Goal: Information Seeking & Learning: Learn about a topic

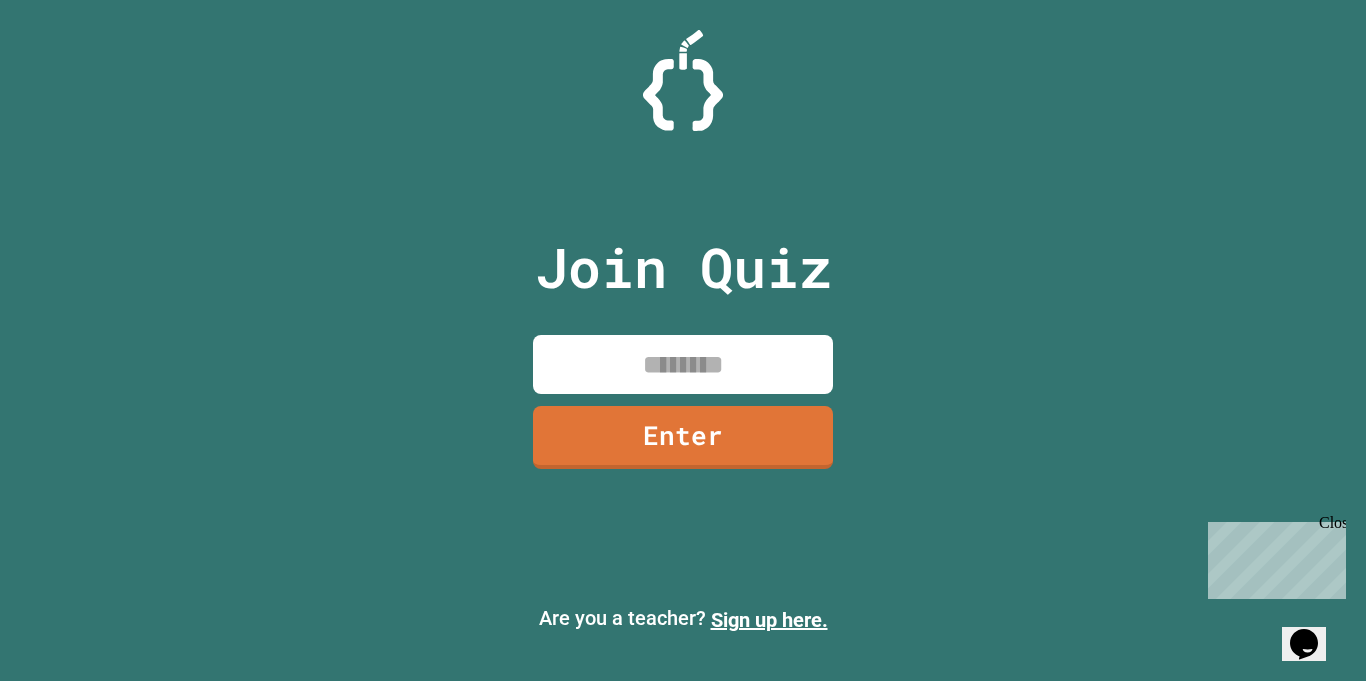
click at [614, 359] on input at bounding box center [683, 364] width 300 height 59
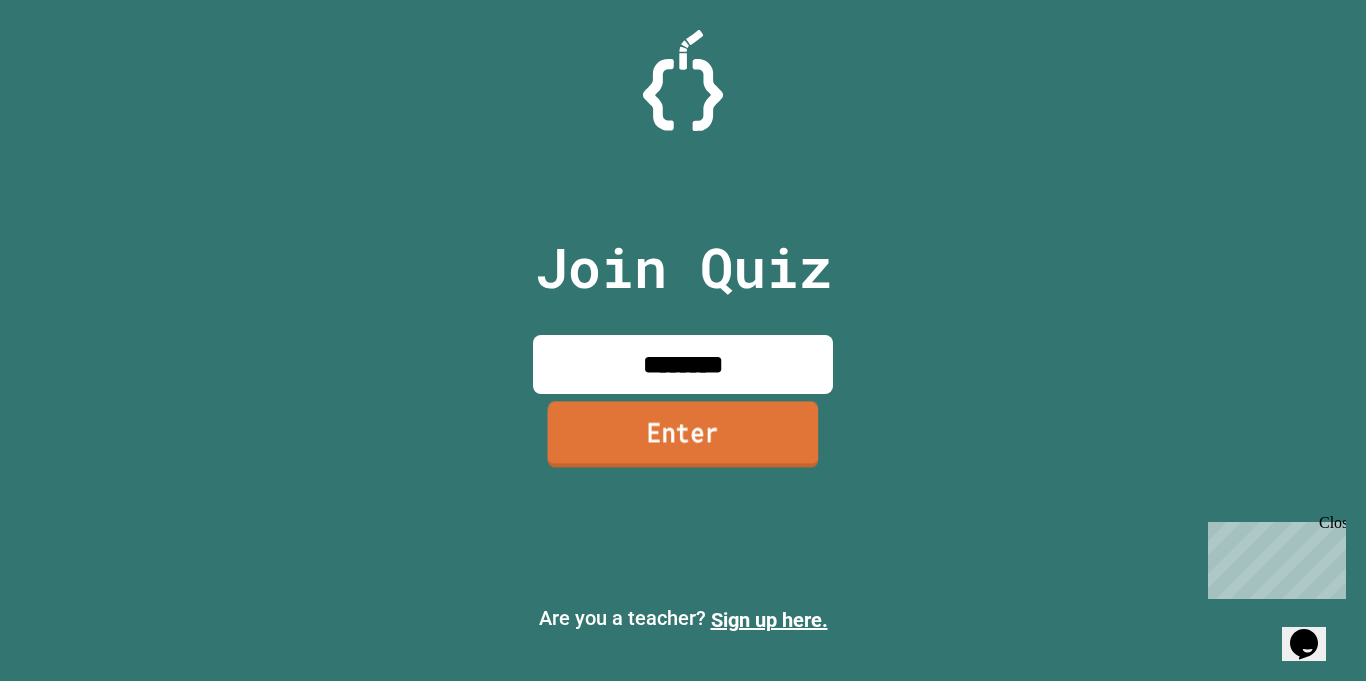
type input "********"
click at [649, 452] on link "Enter" at bounding box center [683, 434] width 271 height 66
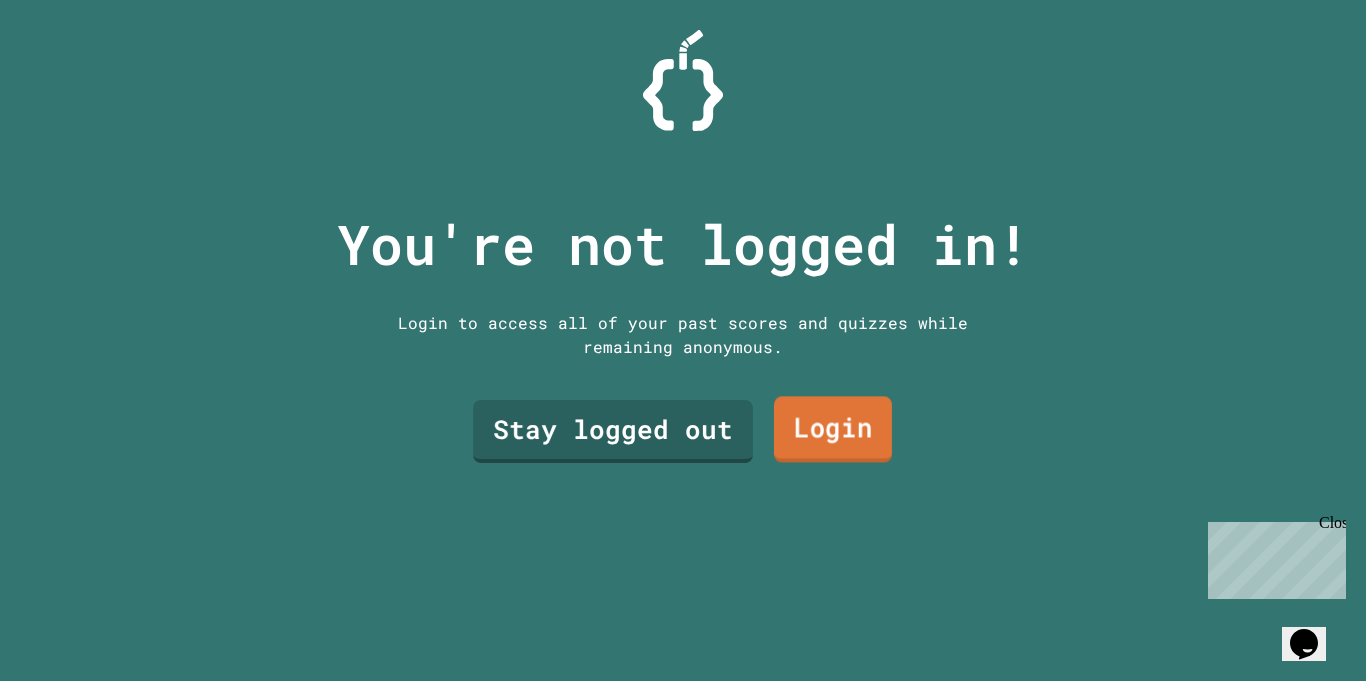
click at [798, 438] on link "Login" at bounding box center [833, 430] width 118 height 66
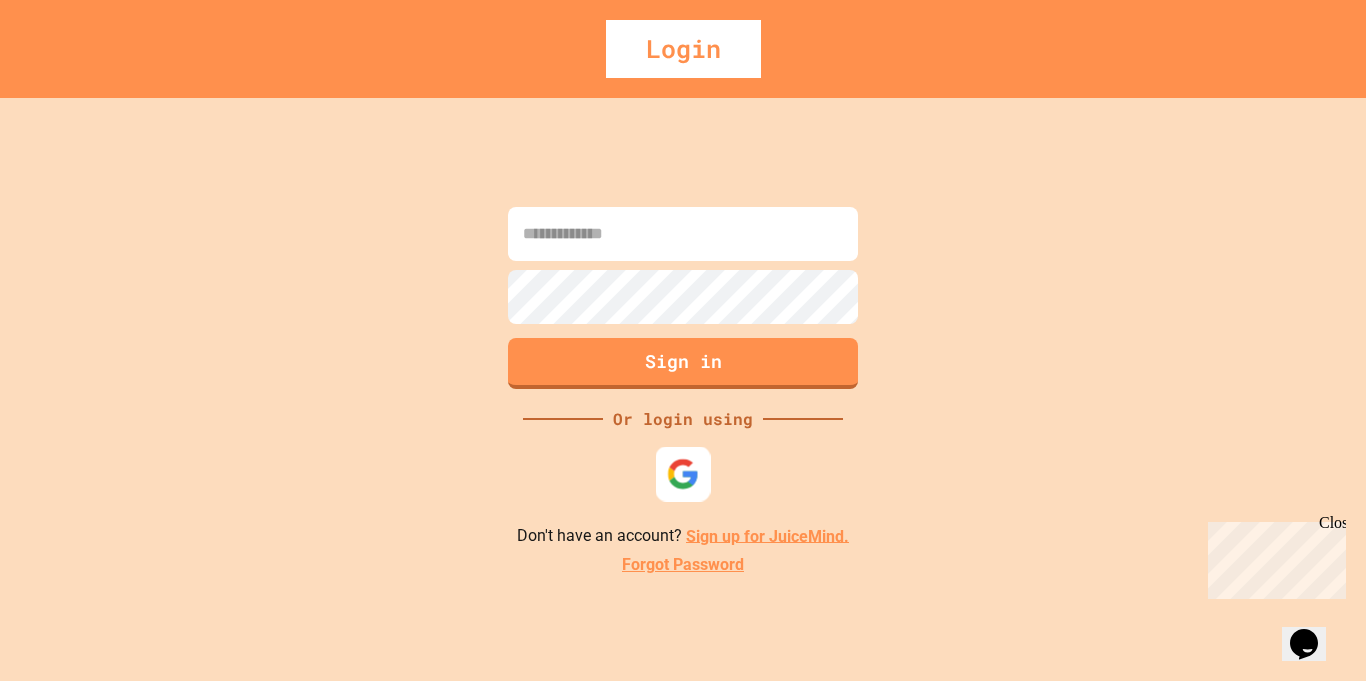
click at [687, 495] on div at bounding box center [683, 473] width 55 height 55
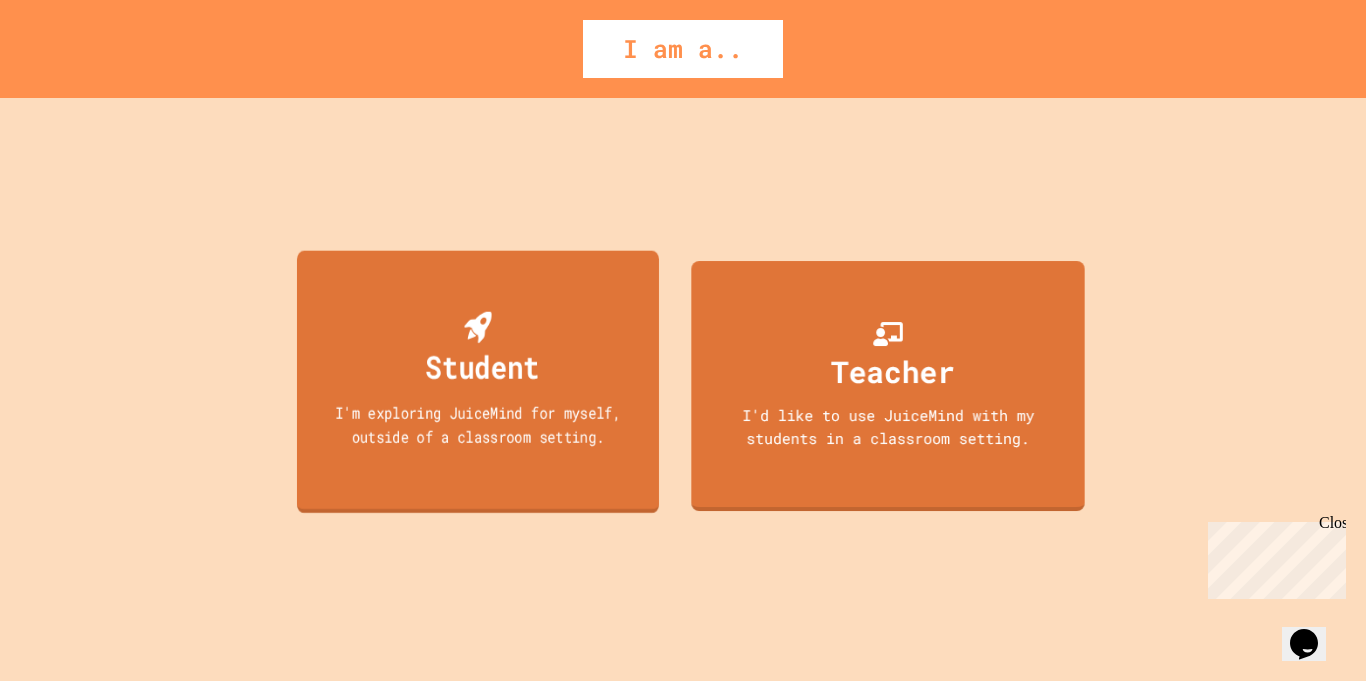
click at [547, 414] on div "I'm exploring JuiceMind for myself, outside of a classroom setting." at bounding box center [478, 423] width 326 height 47
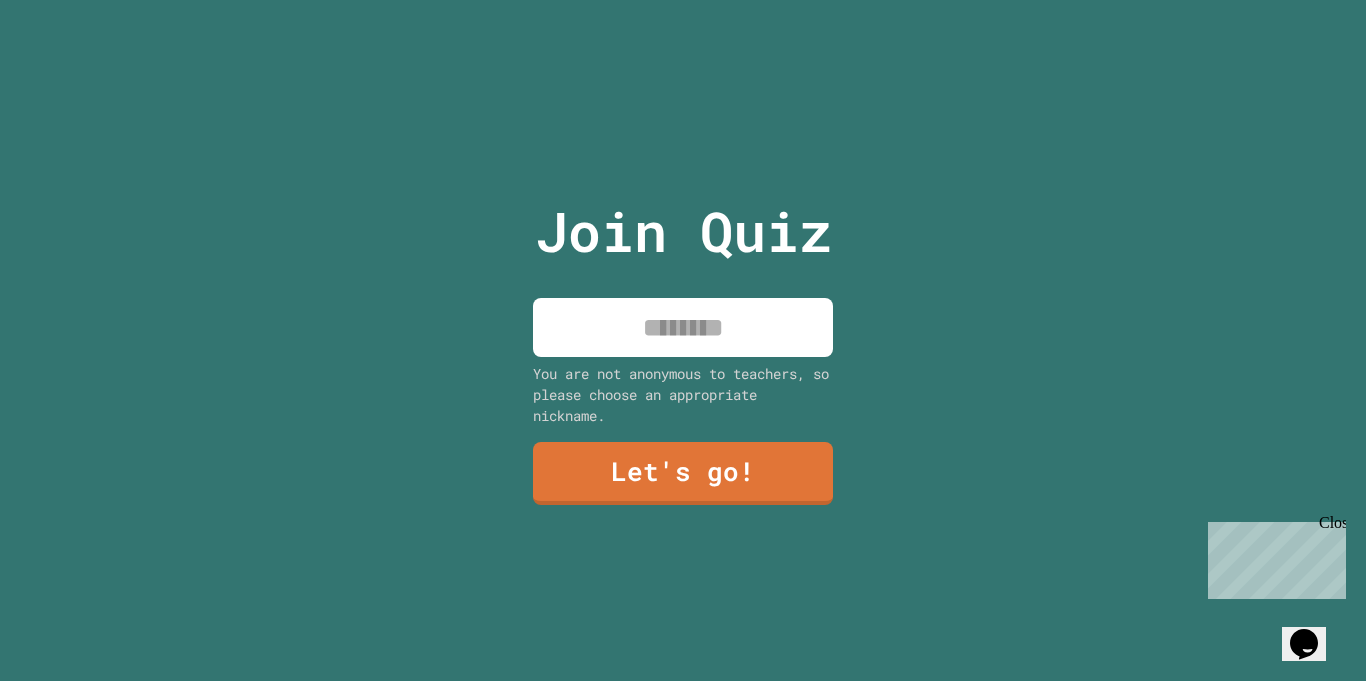
click at [669, 339] on input at bounding box center [683, 327] width 300 height 59
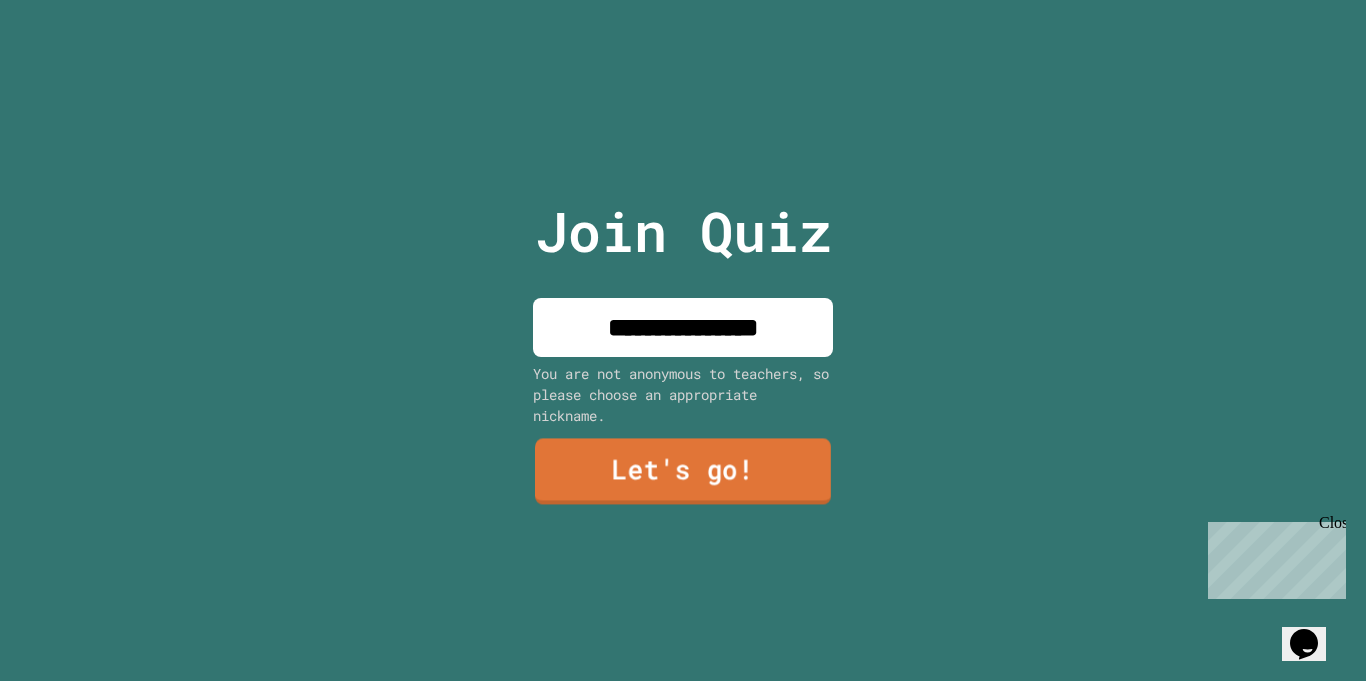
type input "**********"
click at [679, 487] on link "Let's go!" at bounding box center [683, 472] width 296 height 66
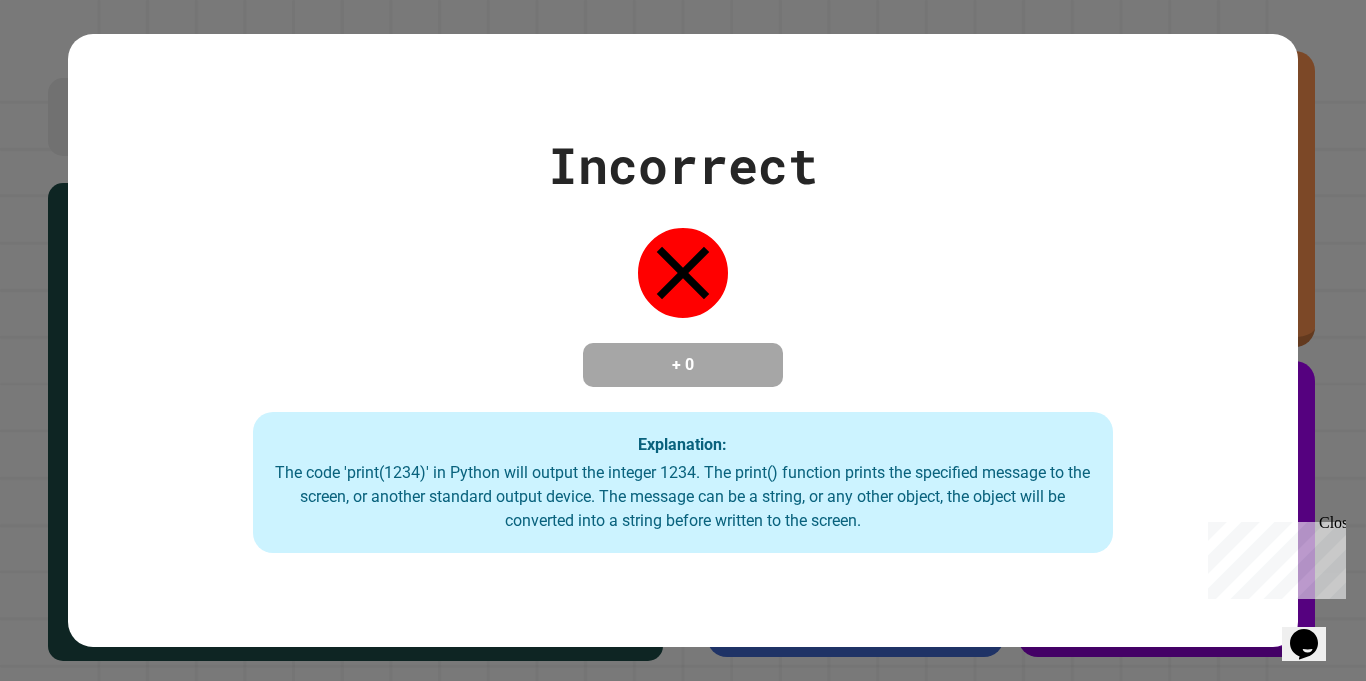
click at [868, 298] on div "Incorrect + 0 Explanation: The code 'print(1234)' in Python will output the int…" at bounding box center [682, 341] width 1229 height 426
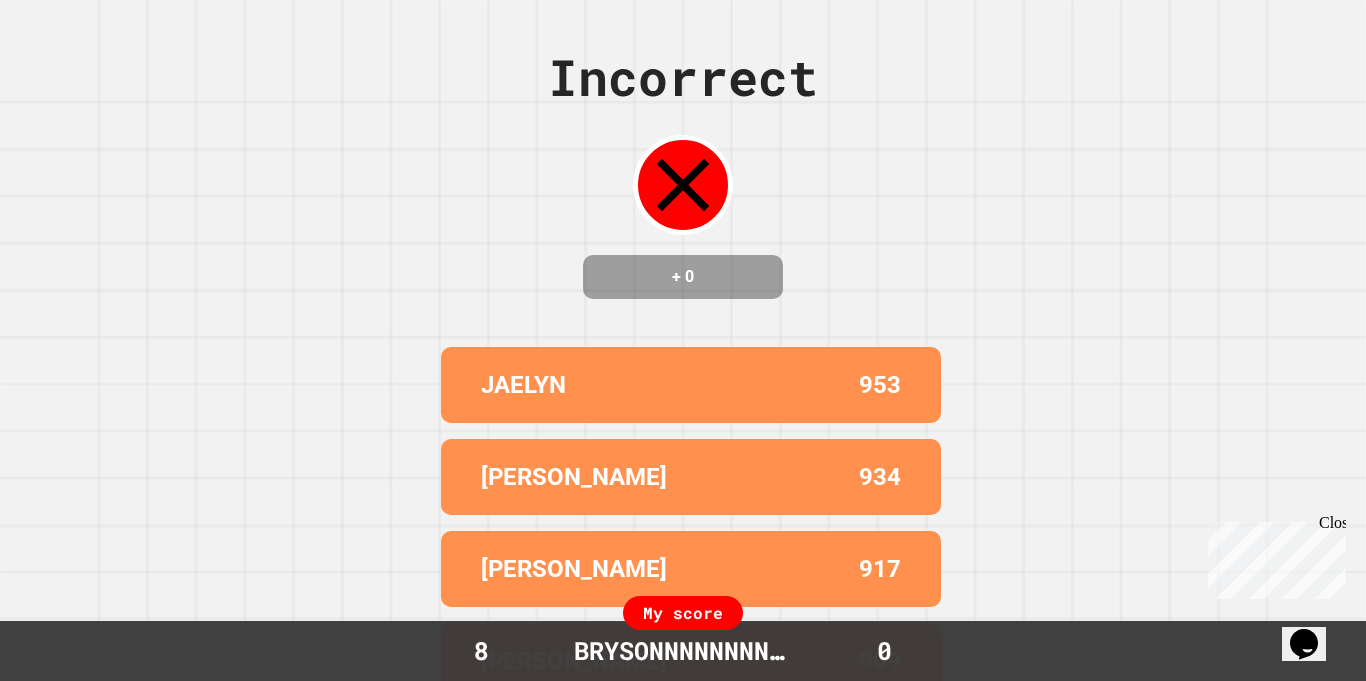
click at [564, 402] on div "JAELYN" at bounding box center [586, 385] width 210 height 36
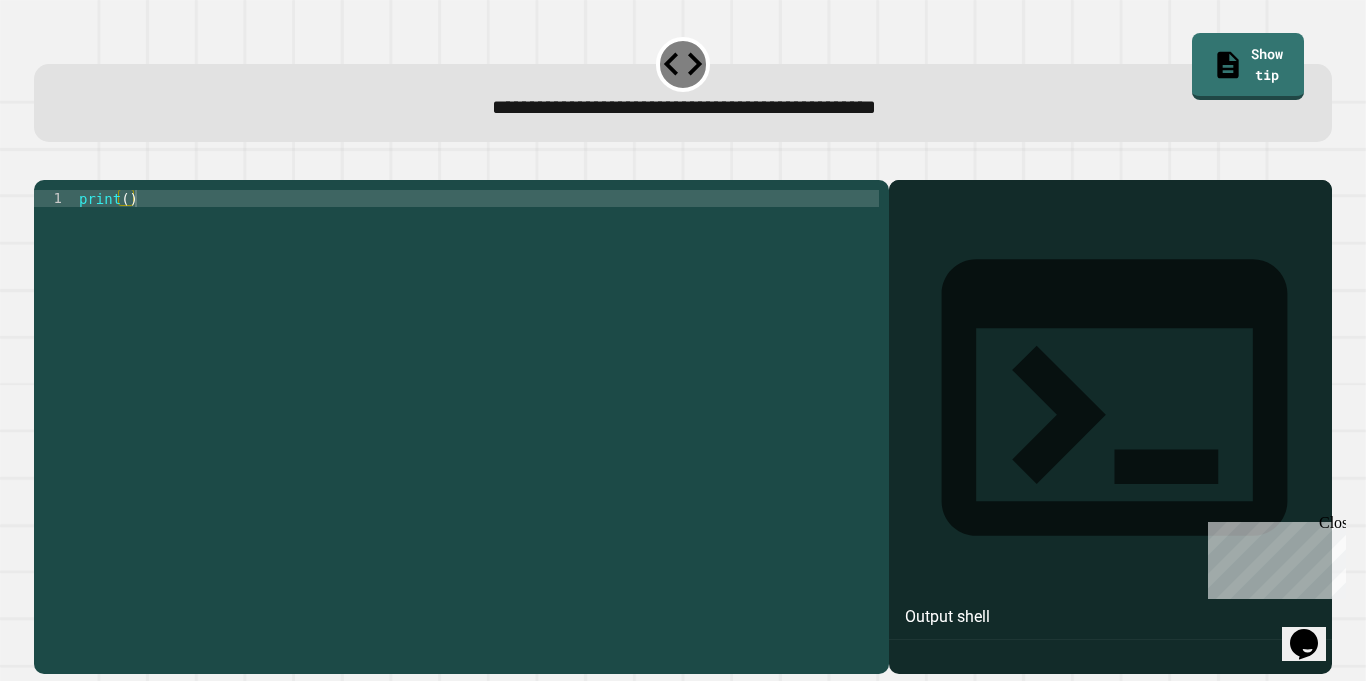
click at [633, 276] on div "print ( )" at bounding box center [477, 419] width 804 height 459
click at [126, 227] on div "print ( )" at bounding box center [477, 419] width 804 height 459
type textarea "**********"
click at [63, 176] on icon "button" at bounding box center [57, 176] width 11 height 14
click at [127, 226] on div "print ( )" at bounding box center [477, 419] width 804 height 459
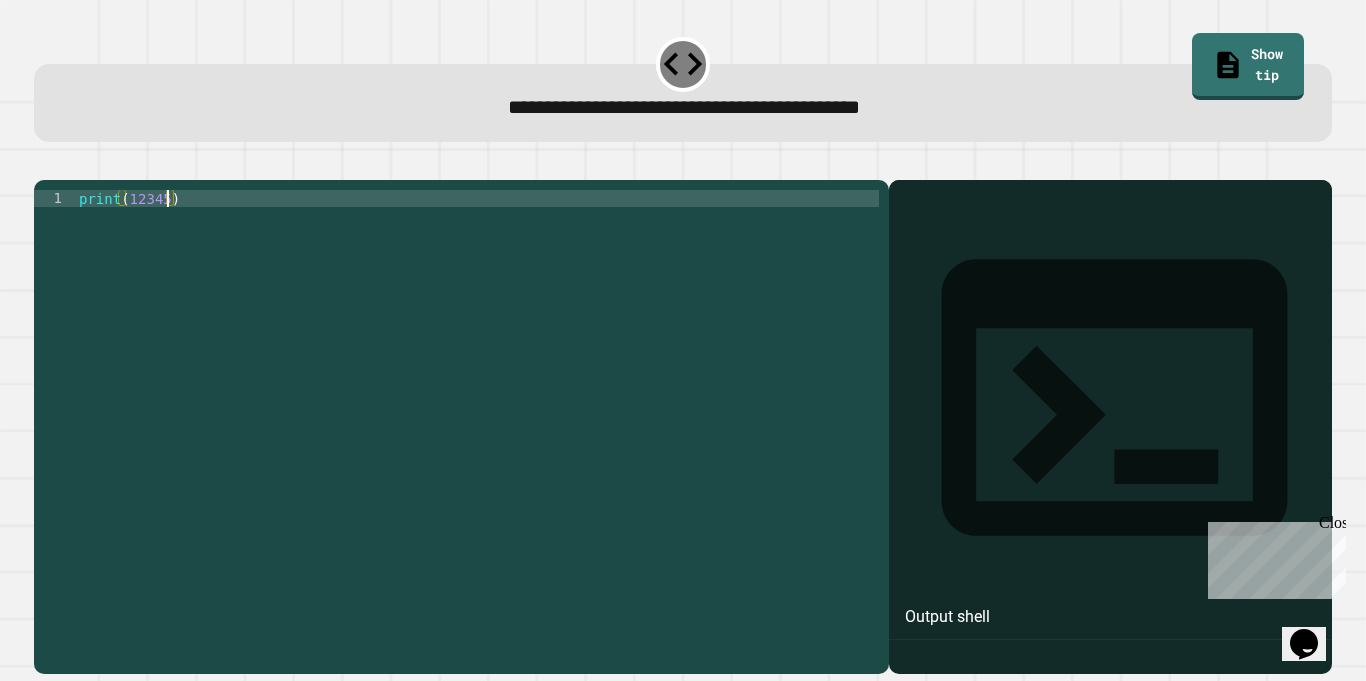
scroll to position [0, 12]
type textarea "**********"
click at [44, 164] on button "button" at bounding box center [44, 164] width 0 height 0
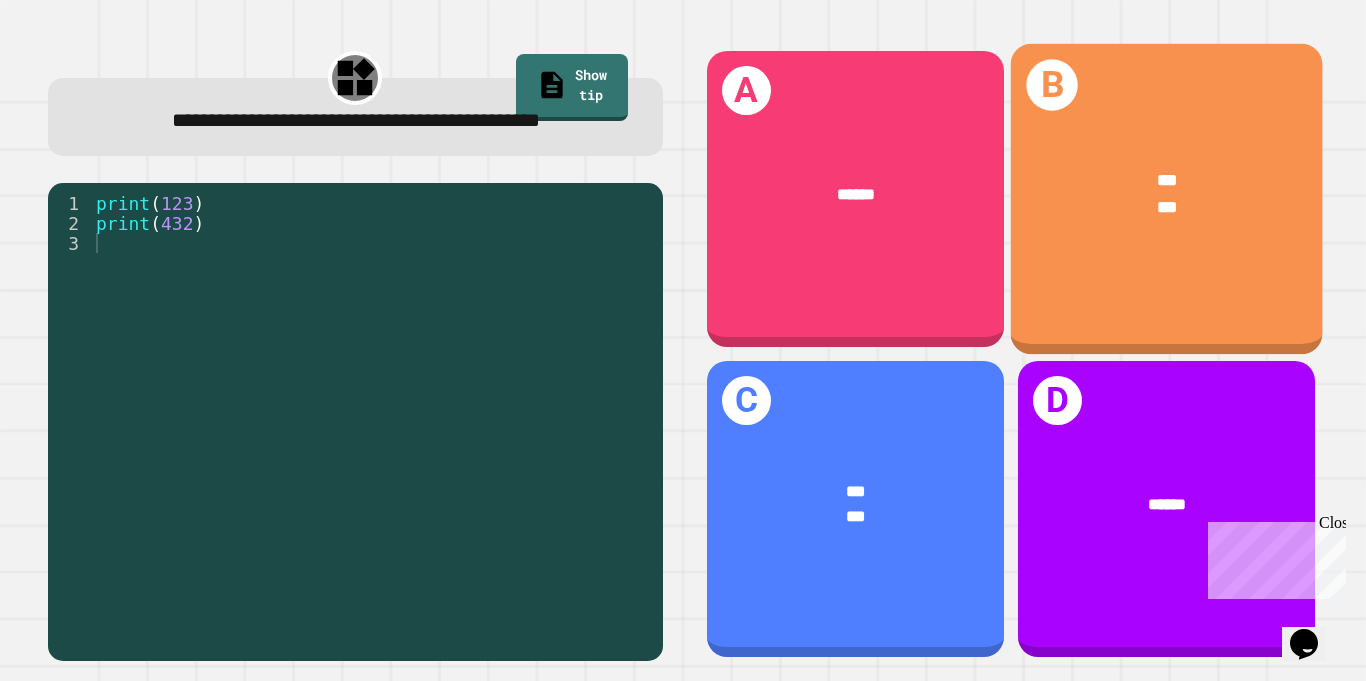
click at [1134, 272] on div "B *** ***" at bounding box center [1166, 199] width 312 height 311
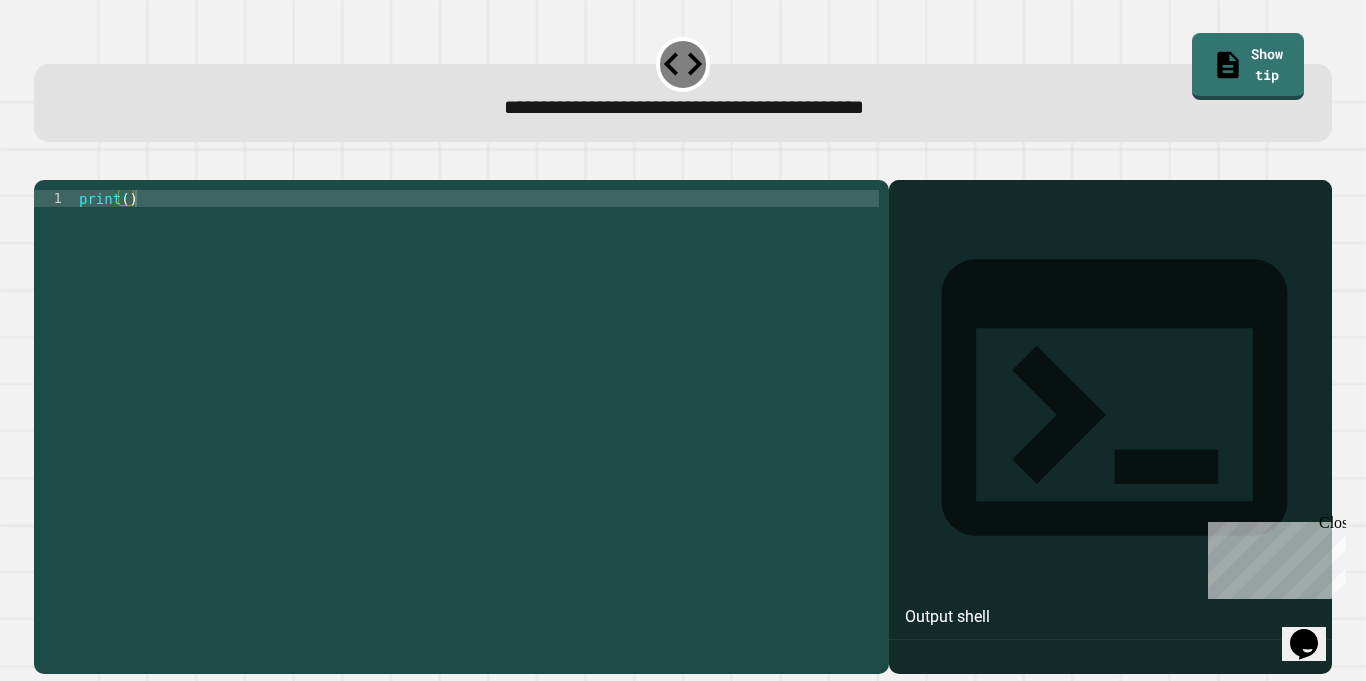
click at [127, 232] on div "print ( )" at bounding box center [477, 419] width 804 height 459
type textarea "**********"
click at [44, 164] on button "button" at bounding box center [44, 164] width 0 height 0
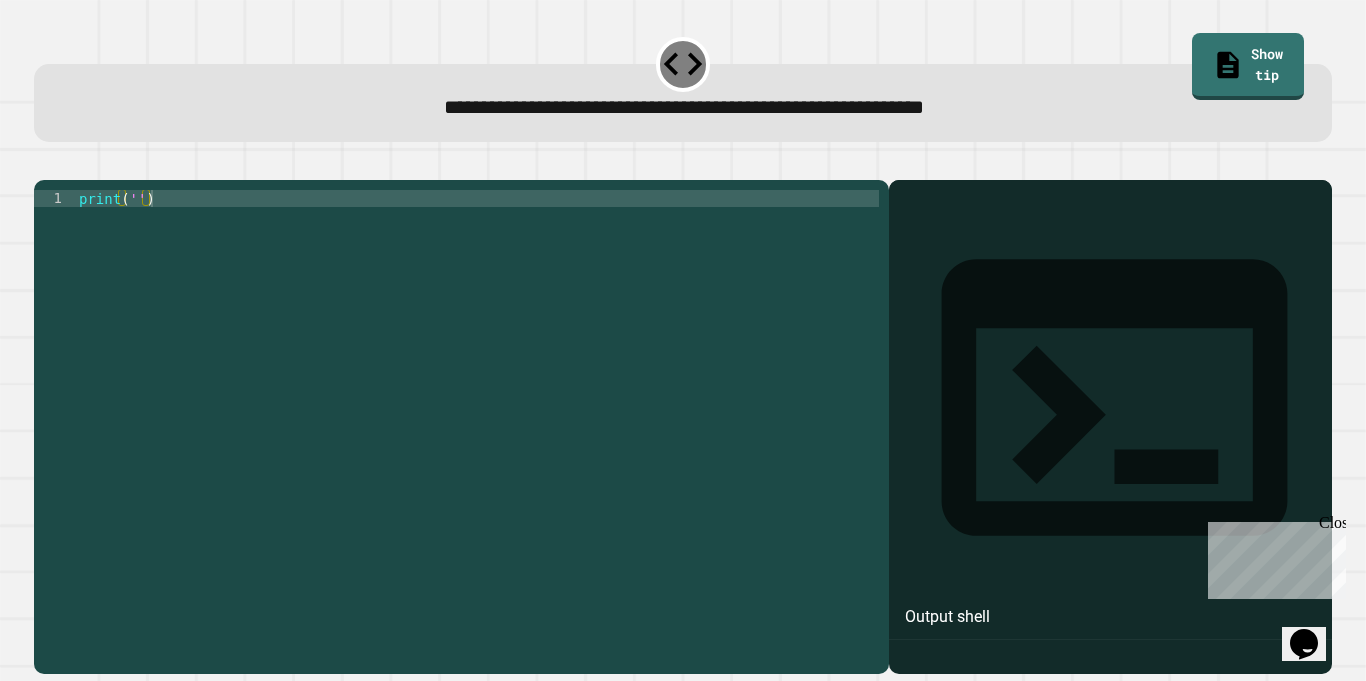
click at [133, 228] on div "print ( '' )" at bounding box center [477, 419] width 804 height 459
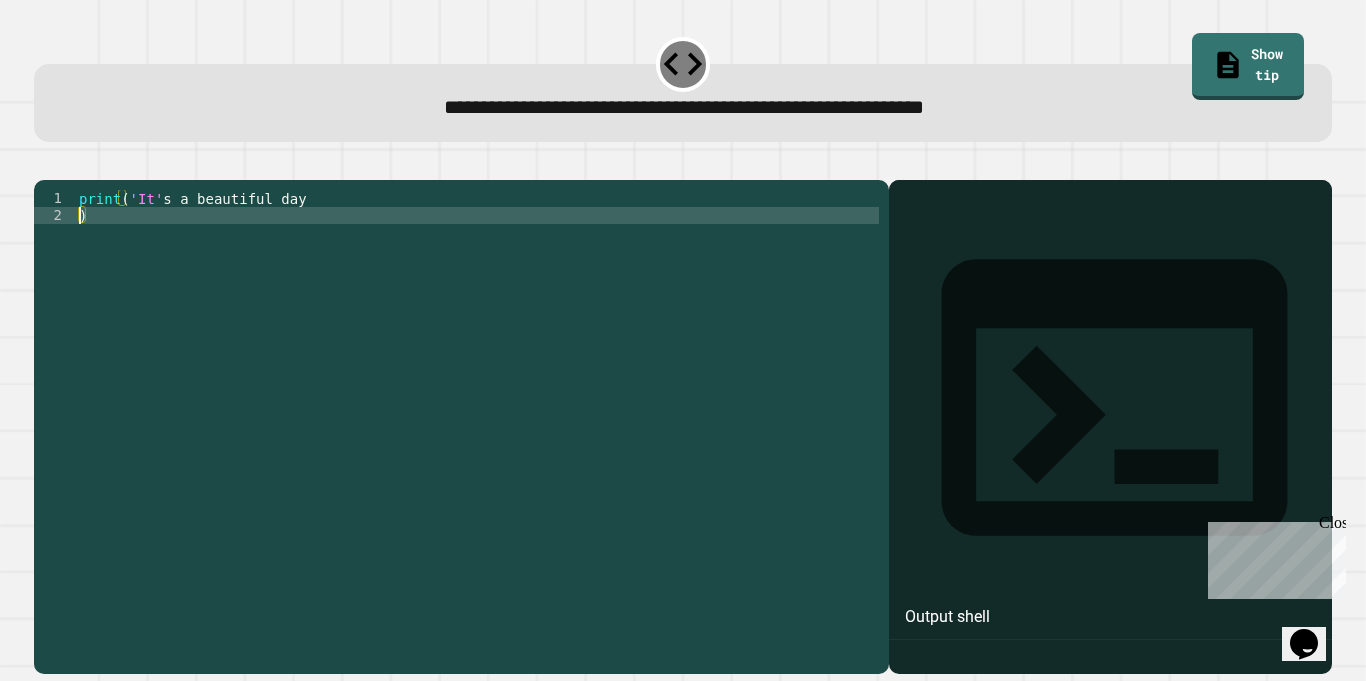
click at [44, 164] on icon "button" at bounding box center [44, 164] width 0 height 0
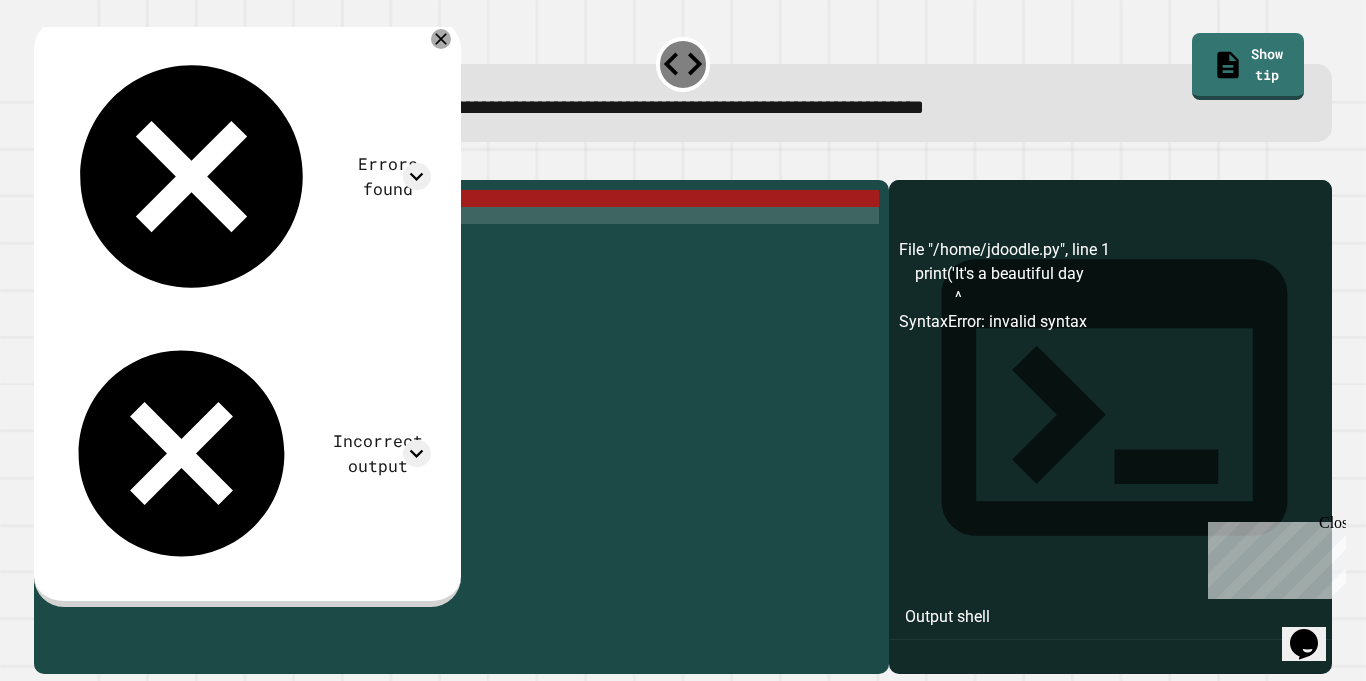
click at [300, 234] on div "print ( 'It' s a beautiful day )" at bounding box center [477, 419] width 804 height 459
click at [80, 244] on div "print ( 'It' s a beautiful day )" at bounding box center [477, 419] width 804 height 459
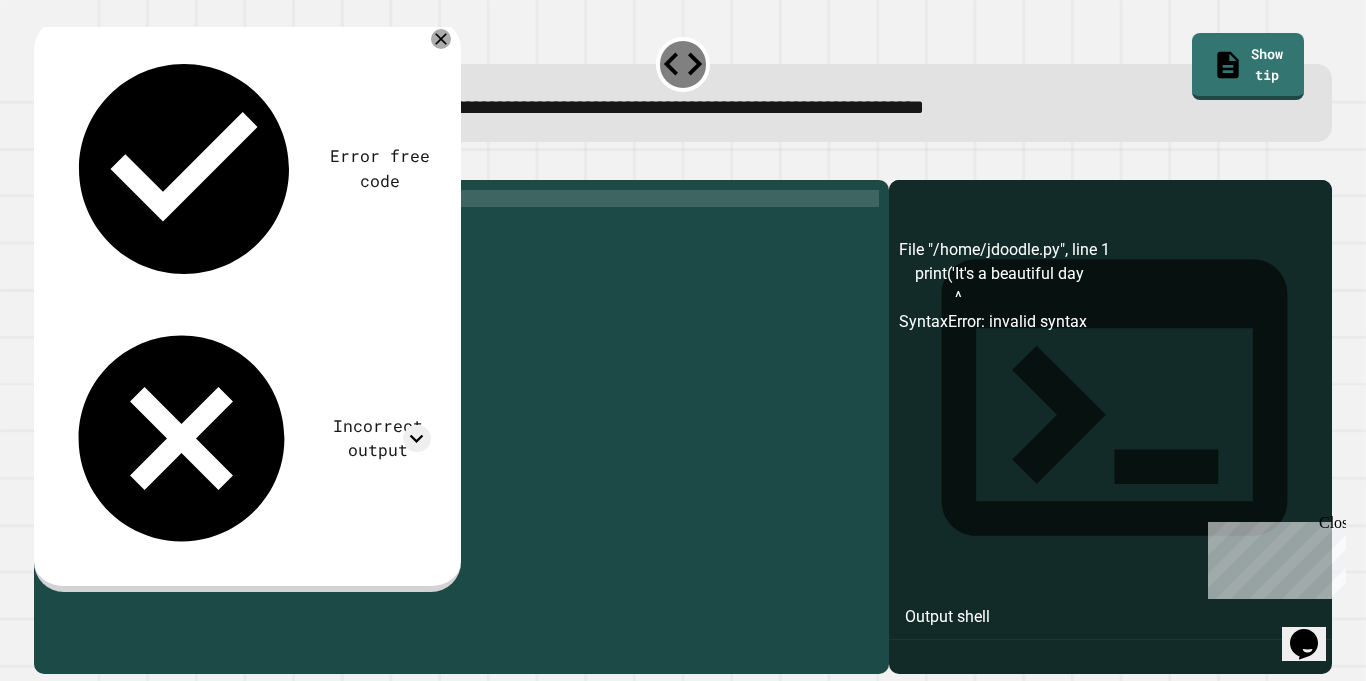
click at [44, 164] on button "button" at bounding box center [44, 164] width 0 height 0
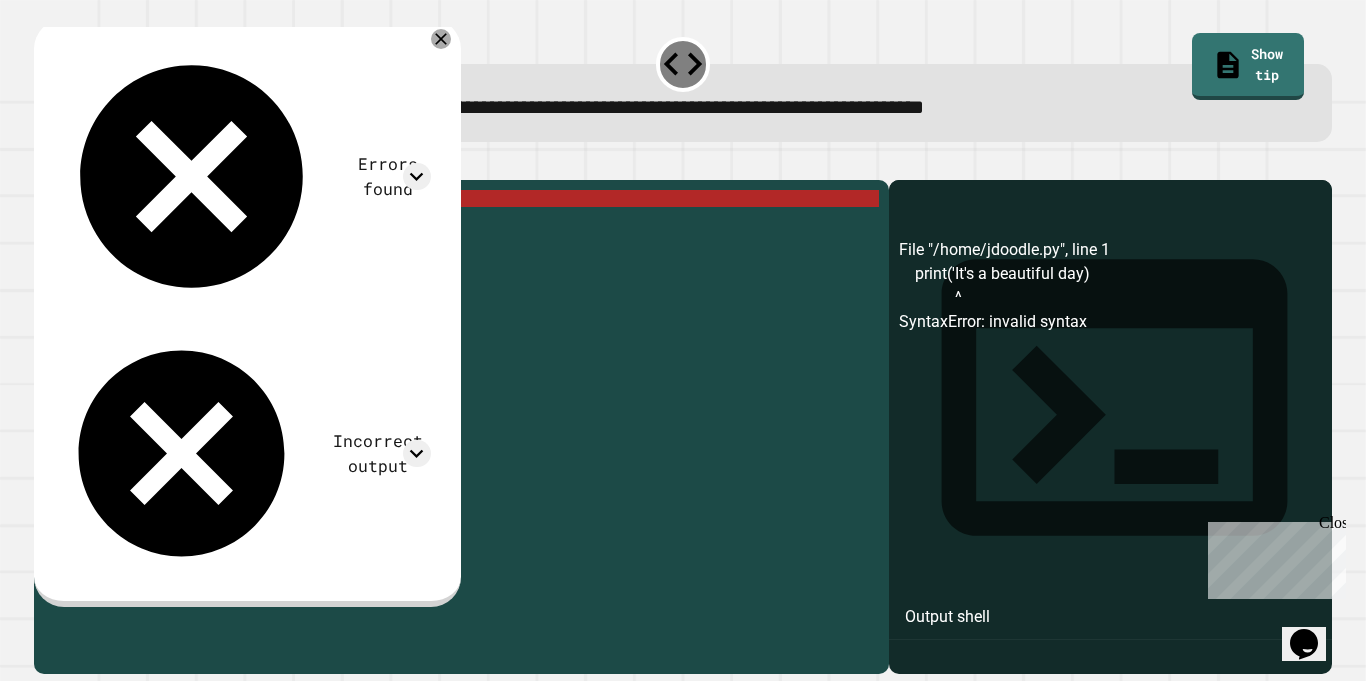
click at [296, 227] on div "print ( 'It' s a beautiful day )" at bounding box center [477, 419] width 804 height 459
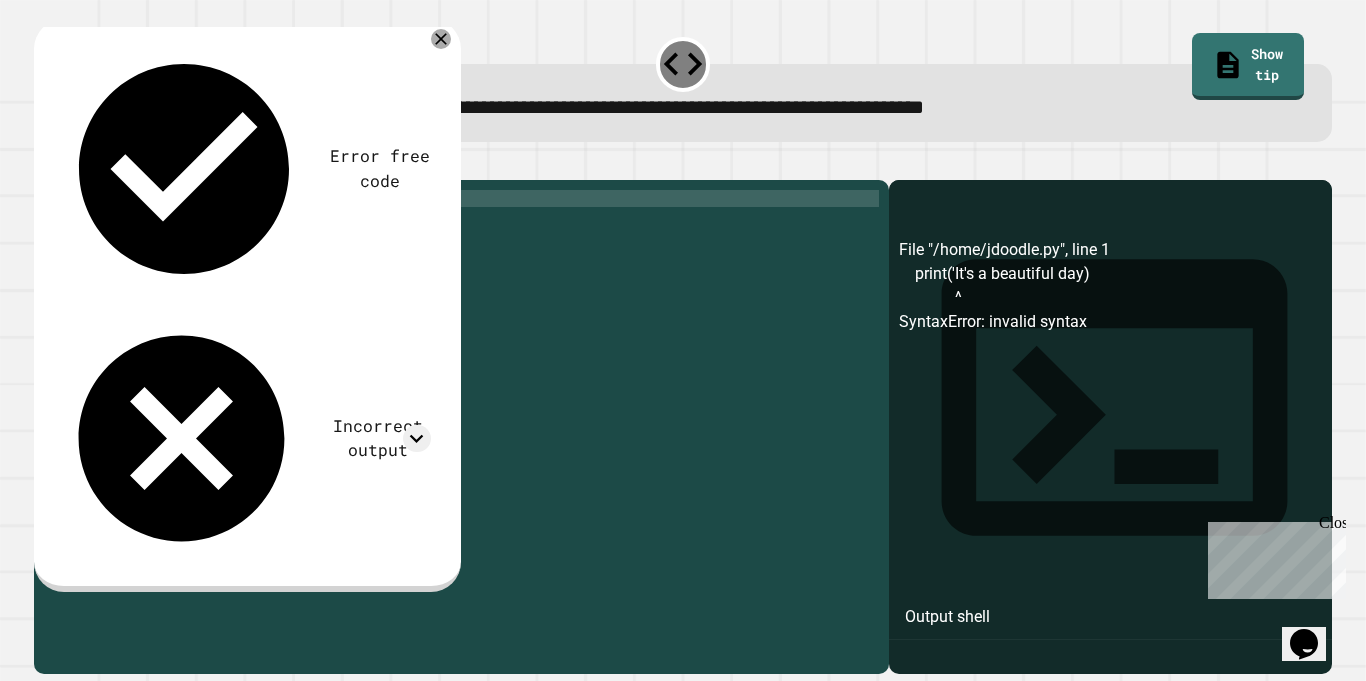
scroll to position [0, 28]
click at [44, 164] on icon "button" at bounding box center [44, 164] width 0 height 0
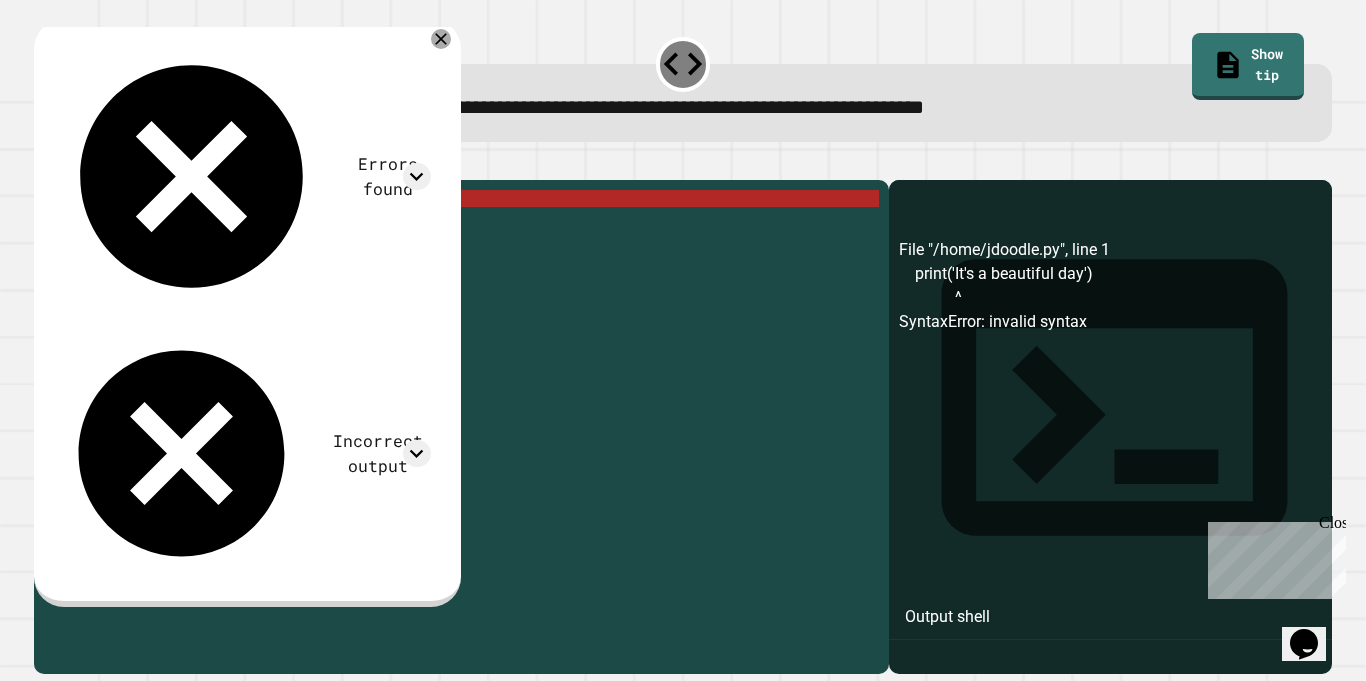
click at [304, 230] on div "print ( 'It' s a beautiful day ')" at bounding box center [477, 419] width 804 height 459
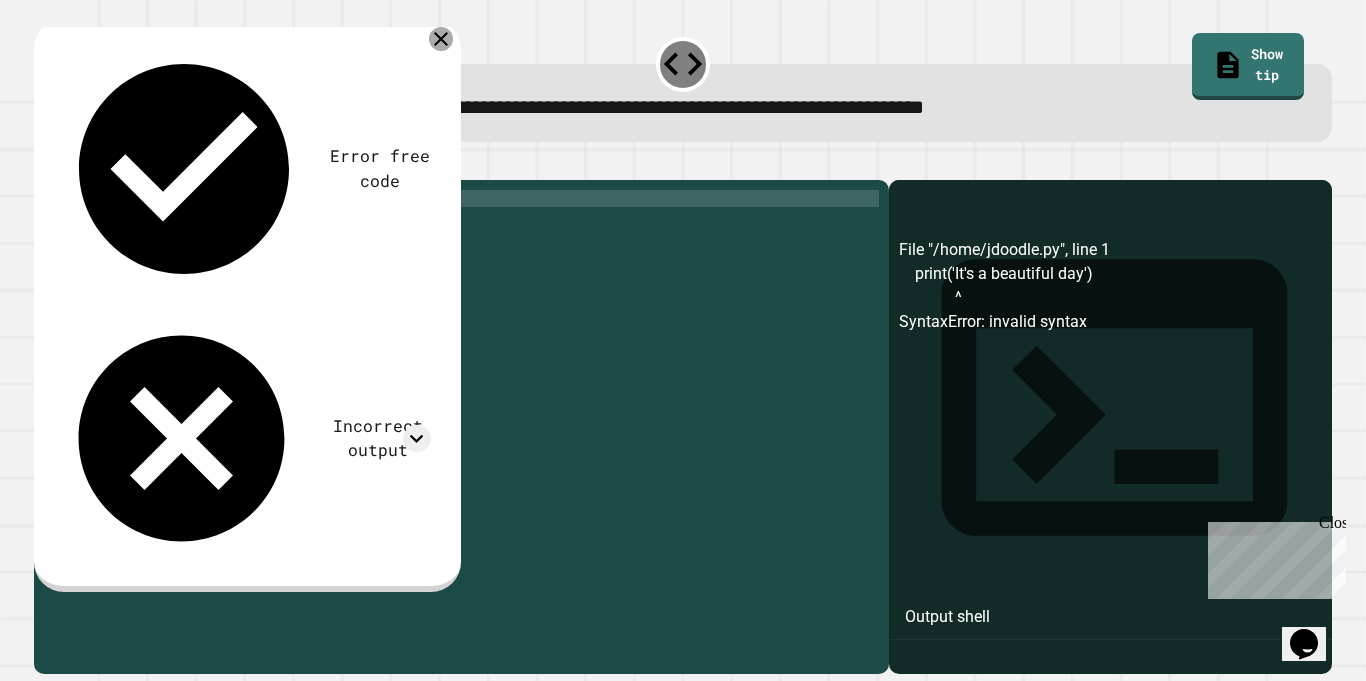
click at [453, 34] on icon at bounding box center [441, 39] width 24 height 24
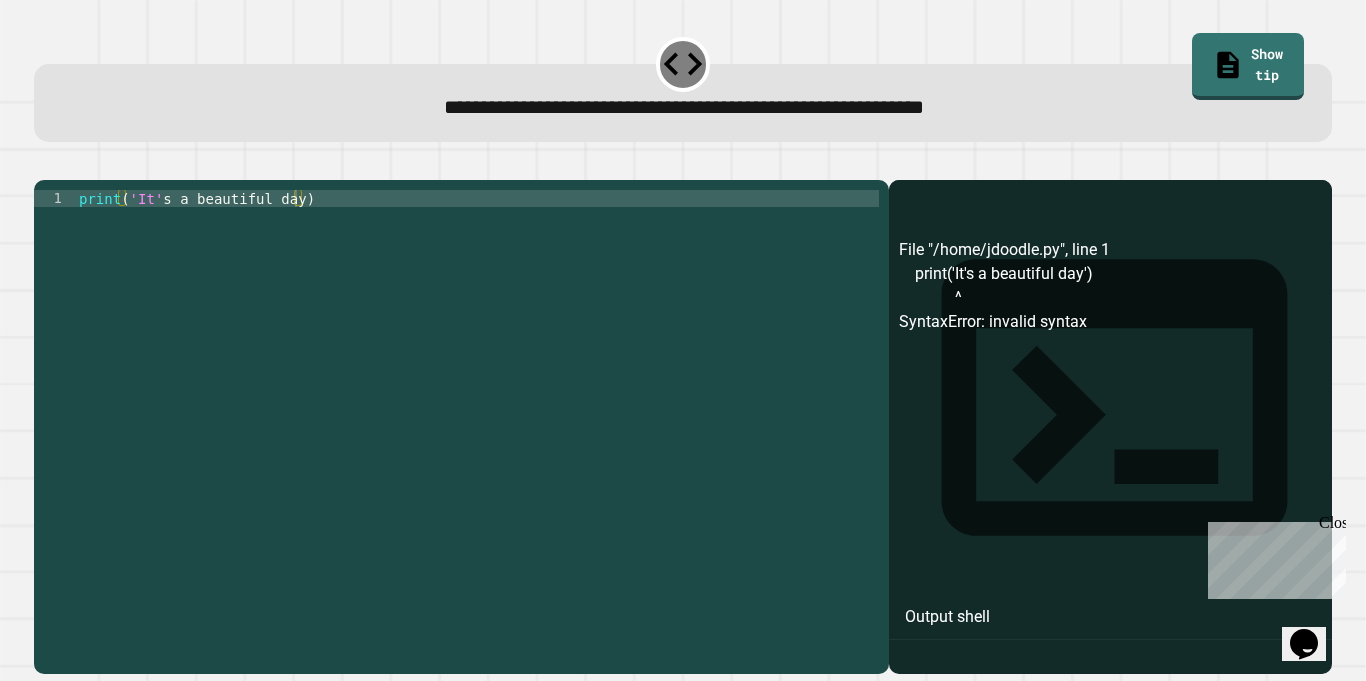
click at [298, 230] on div "print ( 'It' s a beautiful day )" at bounding box center [477, 419] width 804 height 459
click at [306, 227] on div "print ( 'It' s a beautiful day )" at bounding box center [477, 419] width 804 height 459
click at [298, 233] on div "print ( 'It' s a beautiful day )" at bounding box center [477, 419] width 804 height 459
click at [44, 164] on icon "button" at bounding box center [44, 164] width 0 height 0
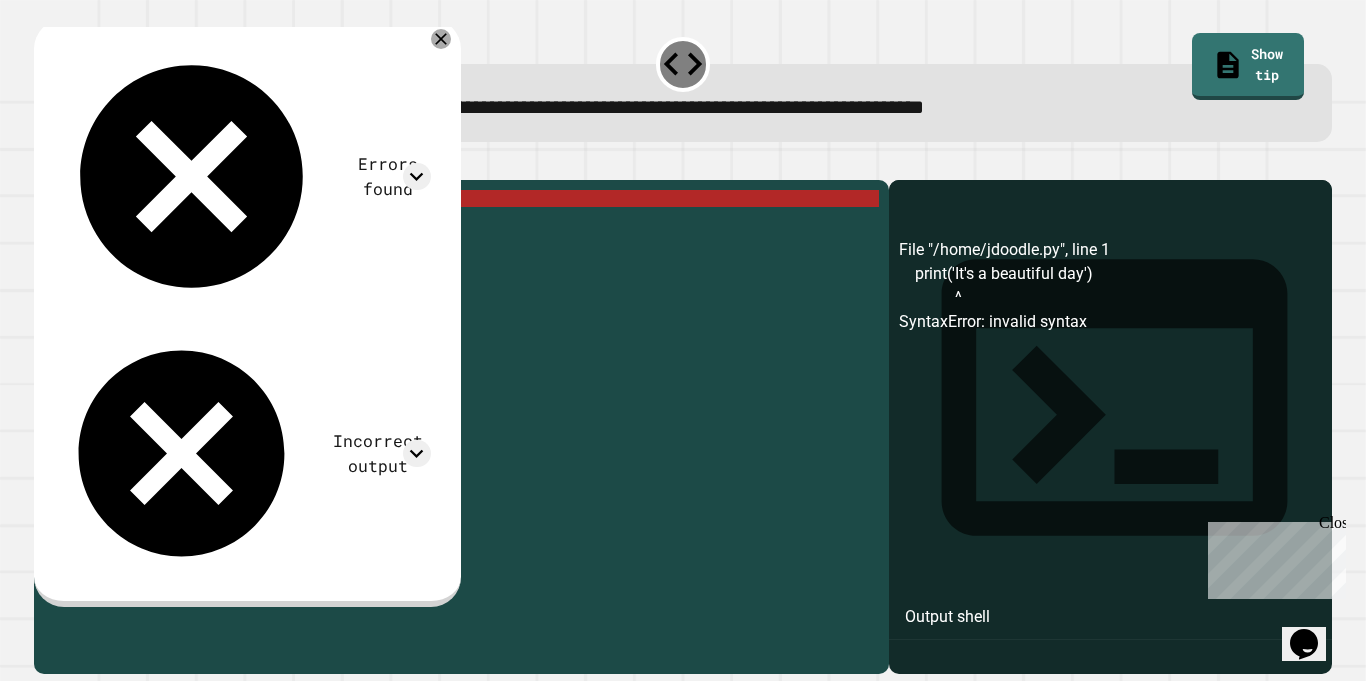
click at [307, 229] on div "print ( 'It' s a beautiful day ')" at bounding box center [477, 419] width 804 height 459
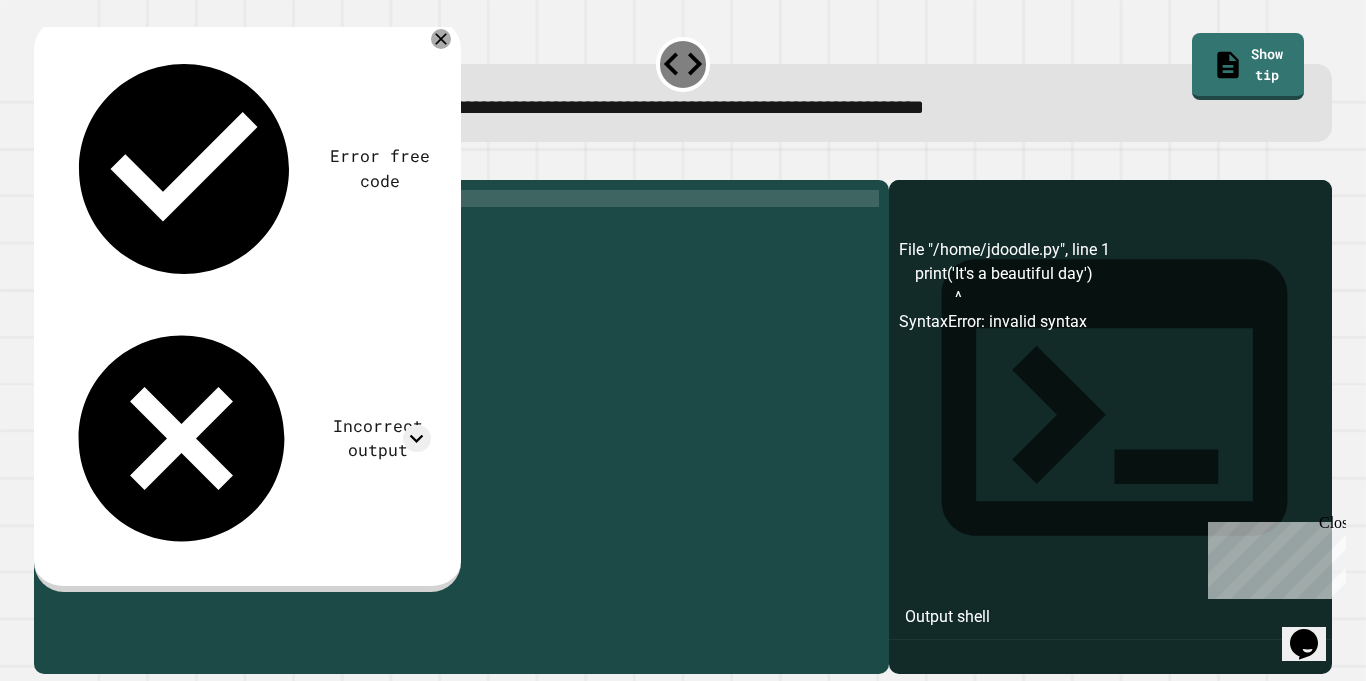
click at [44, 164] on icon "button" at bounding box center [44, 164] width 0 height 0
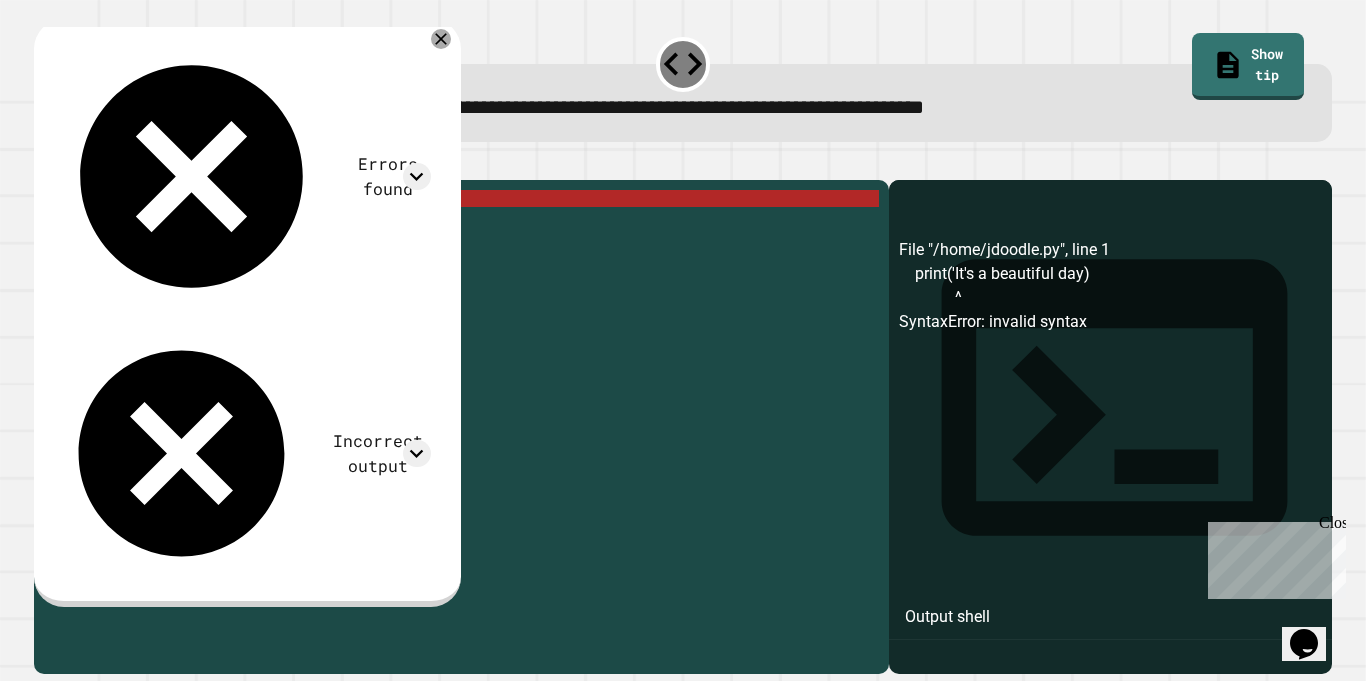
click at [293, 231] on div "print ( 'It' s a beautiful day )" at bounding box center [477, 419] width 804 height 459
click at [305, 232] on div "print ( 'It' s a beautiful day )" at bounding box center [477, 419] width 804 height 459
type textarea "**********"
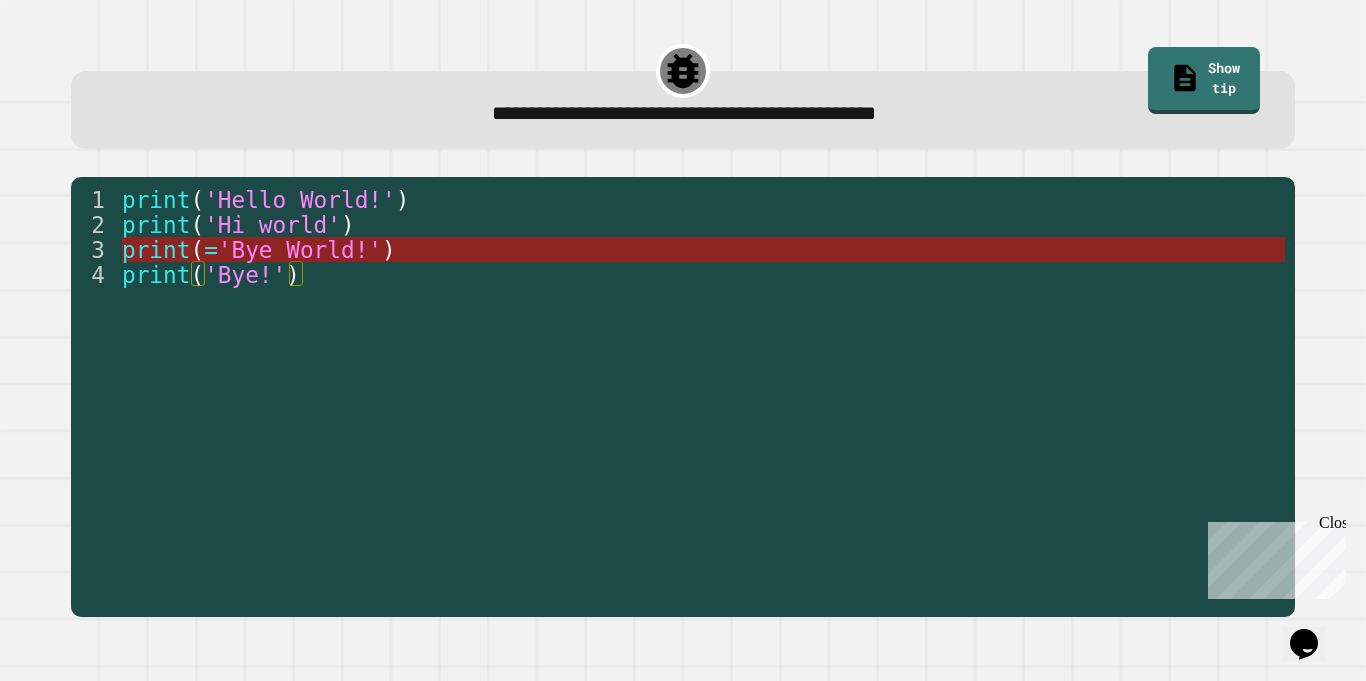
click at [367, 248] on span "'Bye World!'" at bounding box center [300, 250] width 164 height 26
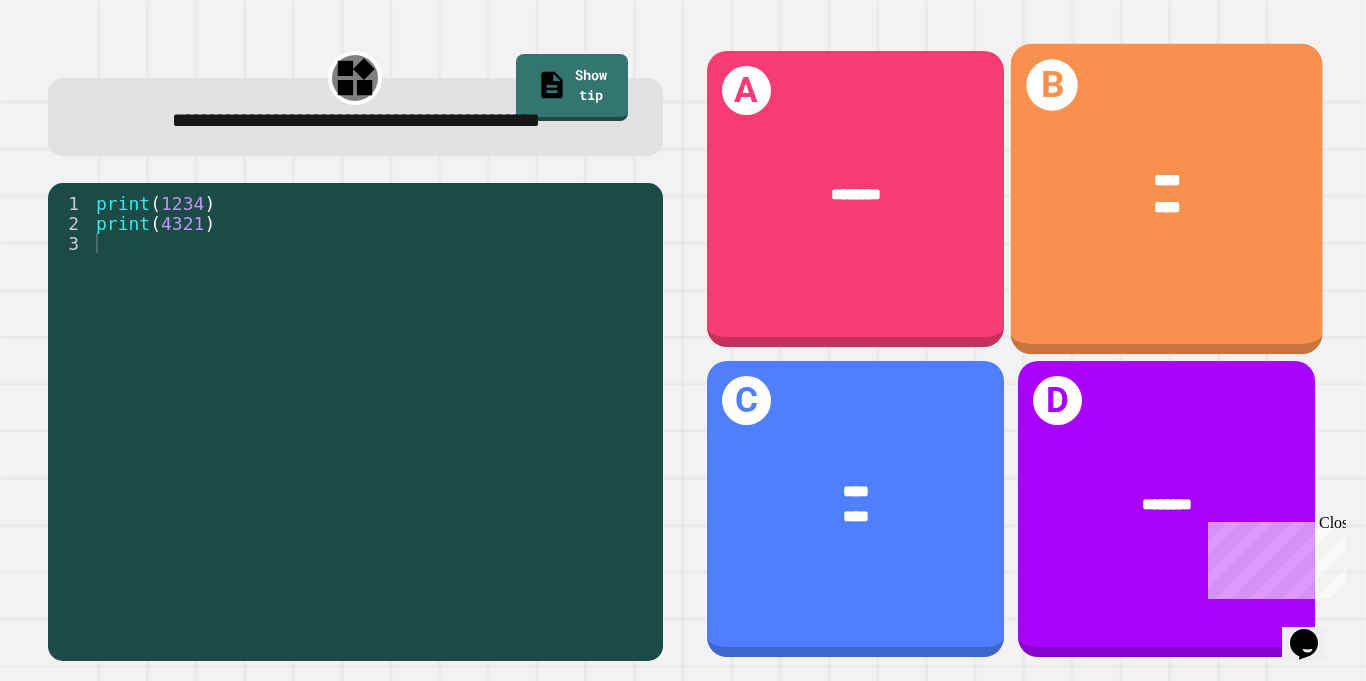
click at [1146, 311] on div "B **** ****" at bounding box center [1166, 199] width 312 height 311
